Goal: Task Accomplishment & Management: Use online tool/utility

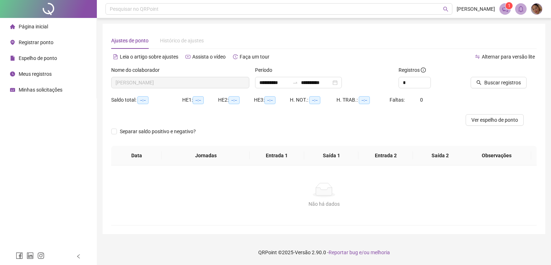
type input "**********"
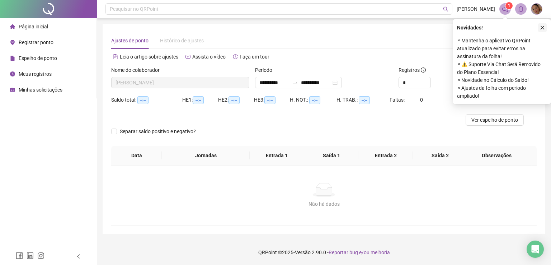
click at [542, 28] on icon "close" at bounding box center [542, 27] width 5 height 5
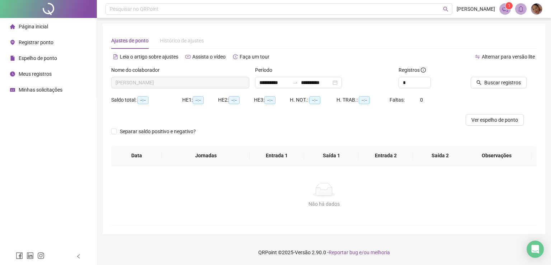
click at [39, 47] on div "Registrar ponto" at bounding box center [31, 42] width 43 height 14
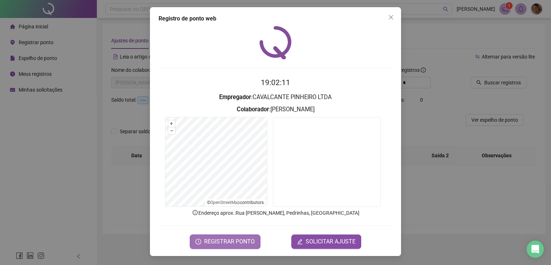
click at [229, 238] on span "REGISTRAR PONTO" at bounding box center [229, 241] width 51 height 9
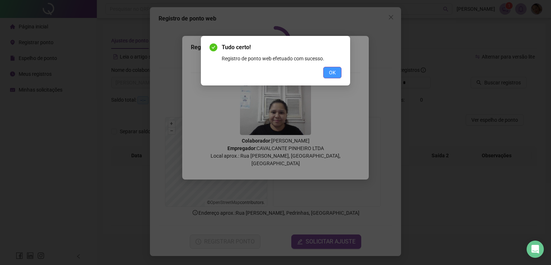
click at [335, 74] on span "OK" at bounding box center [332, 73] width 7 height 8
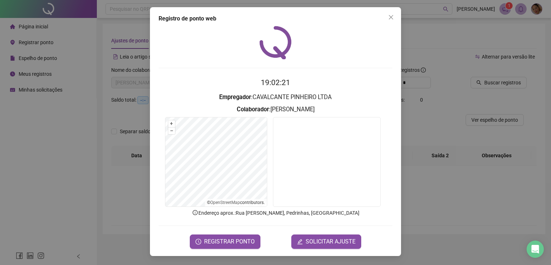
click at [392, 20] on button "Close" at bounding box center [391, 16] width 11 height 11
